Goal: Find specific page/section: Find specific page/section

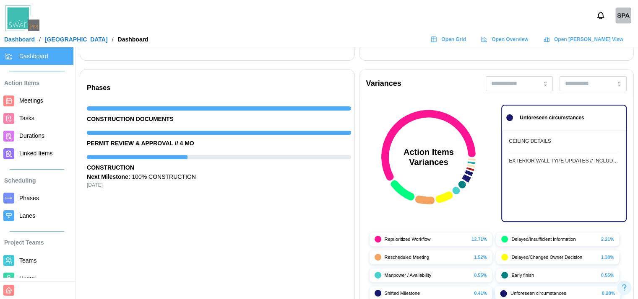
scroll to position [0, 3616]
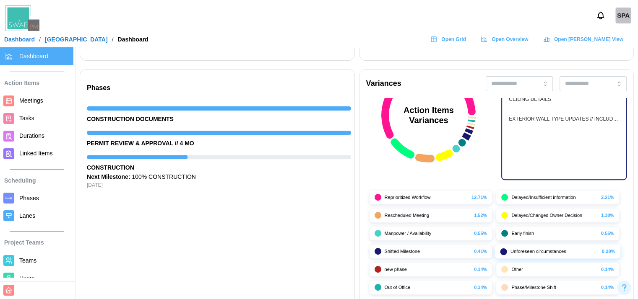
click at [466, 36] on span "Open Grid" at bounding box center [453, 40] width 25 height 12
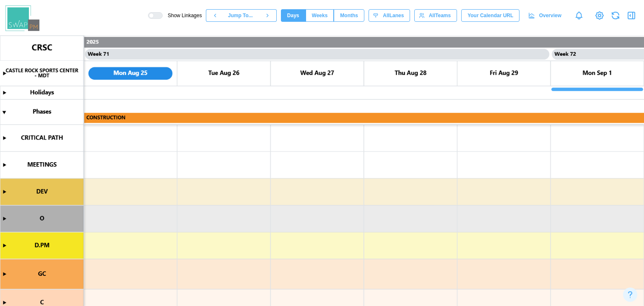
scroll to position [0, 32675]
click at [297, 17] on span "Days" at bounding box center [293, 16] width 12 height 12
click at [327, 18] on span "Weeks" at bounding box center [320, 16] width 16 height 12
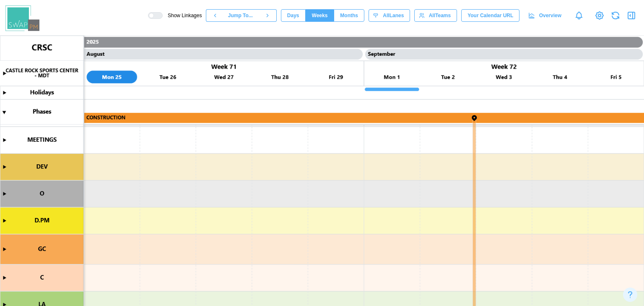
scroll to position [39, 0]
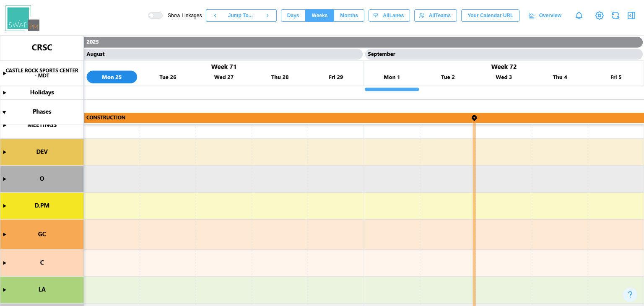
click at [306, 16] on button "Days" at bounding box center [293, 15] width 25 height 13
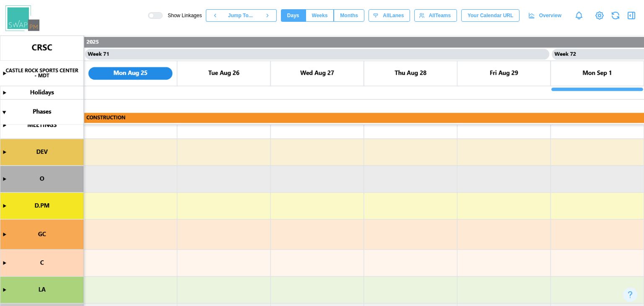
scroll to position [0, 32675]
click at [345, 15] on button "Months" at bounding box center [349, 15] width 31 height 13
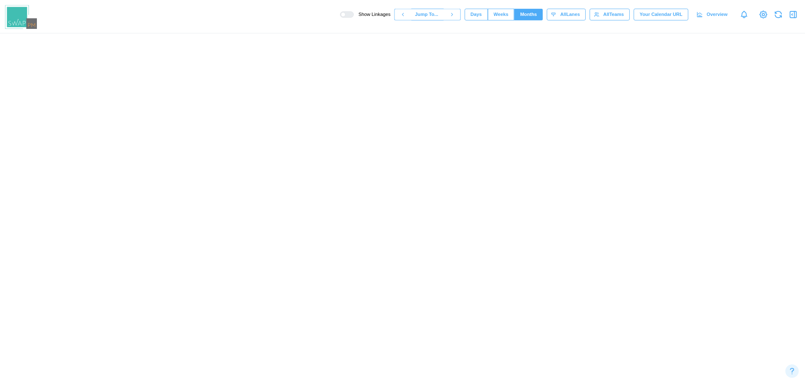
scroll to position [0, 7972]
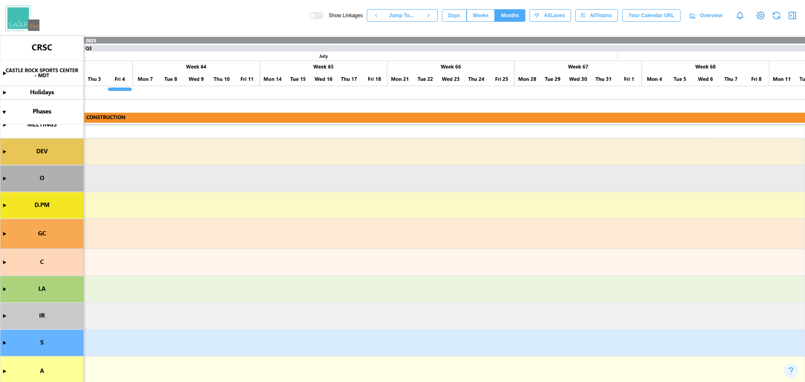
drag, startPoint x: 610, startPoint y: 0, endPoint x: 488, endPoint y: 212, distance: 244.0
click at [488, 212] on canvas at bounding box center [402, 209] width 805 height 347
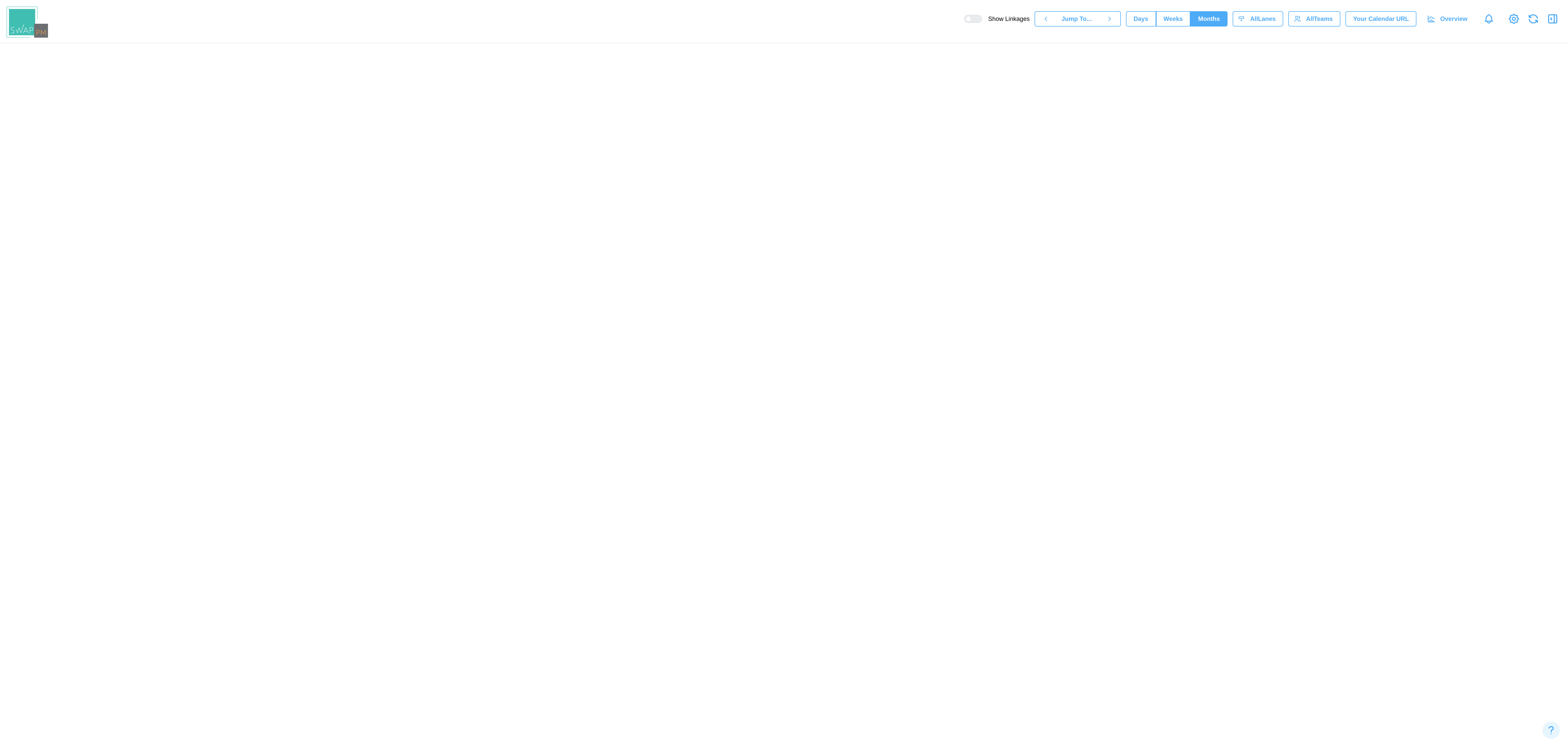
scroll to position [0, 4078]
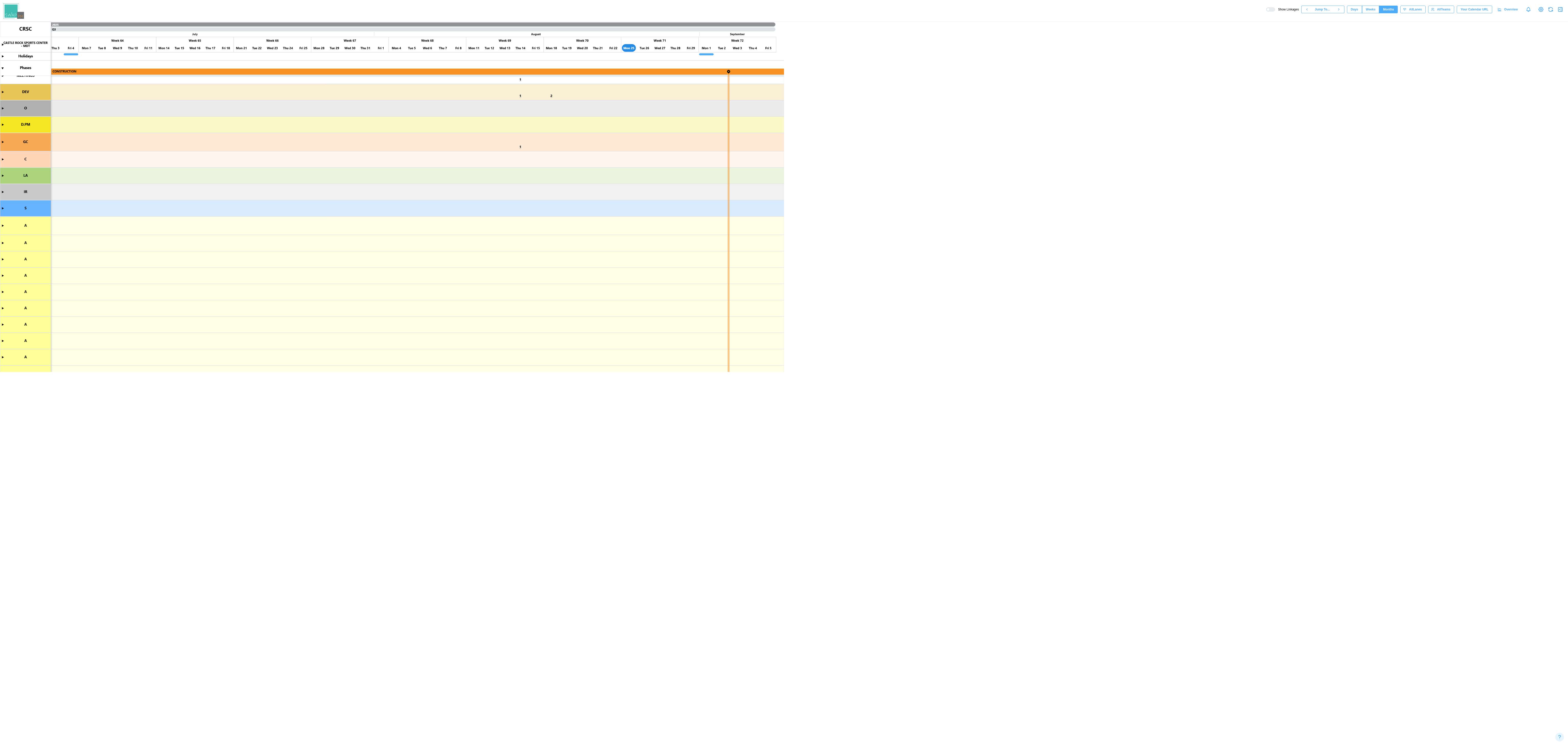
drag, startPoint x: 485, startPoint y: 0, endPoint x: 476, endPoint y: 172, distance: 172.2
click at [392, 186] on canvas at bounding box center [784, 383] width 1568 height 723
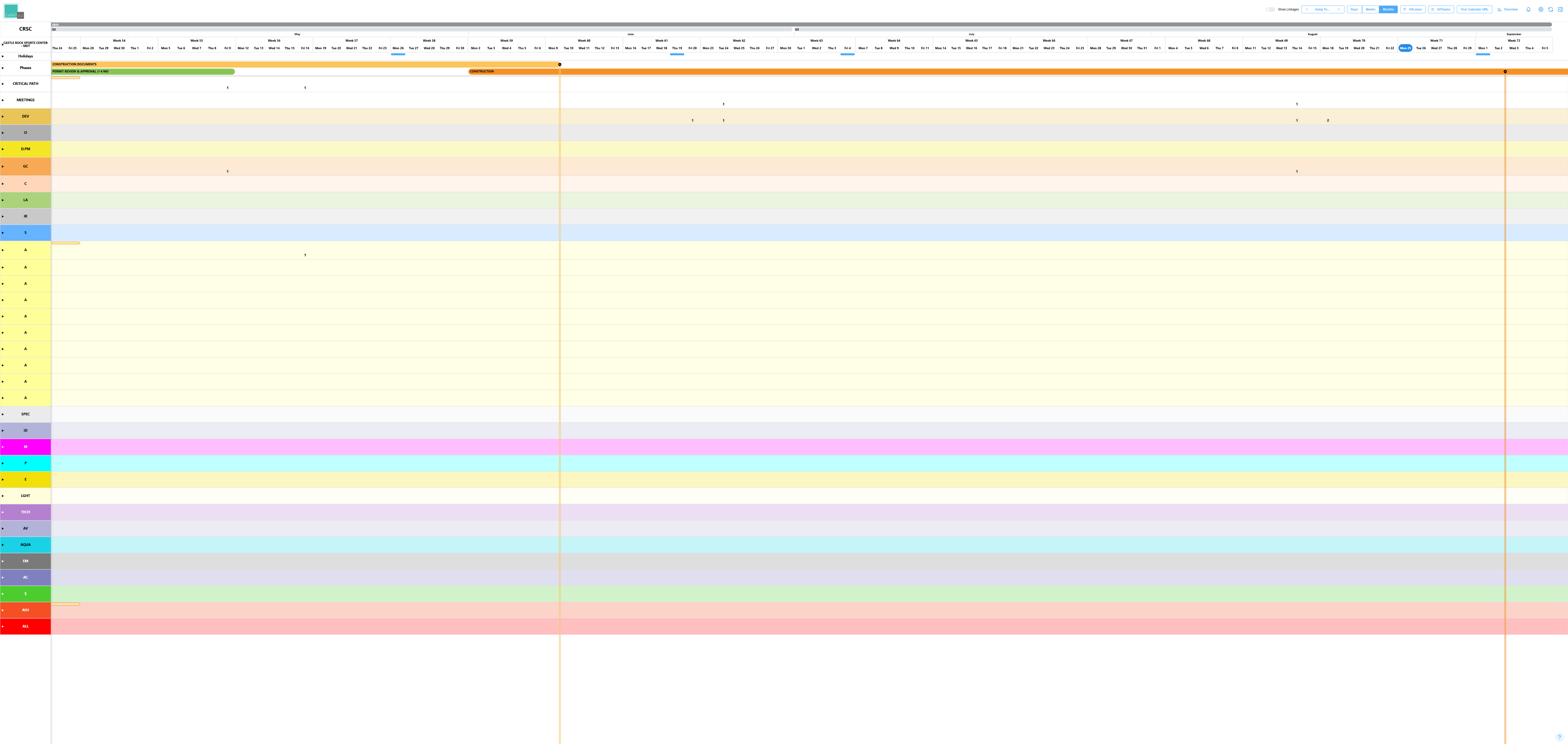
scroll to position [0, 0]
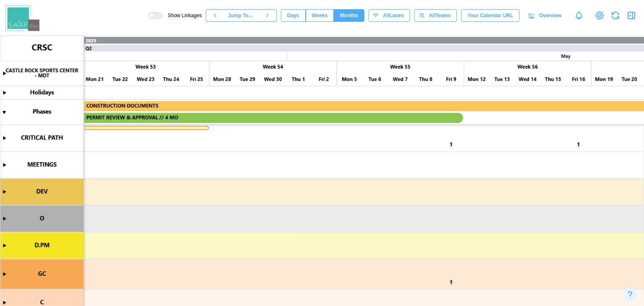
drag, startPoint x: 2482, startPoint y: 2, endPoint x: 470, endPoint y: 188, distance: 2020.7
click at [470, 188] on canvas at bounding box center [322, 171] width 644 height 270
